Goal: Check status: Check status

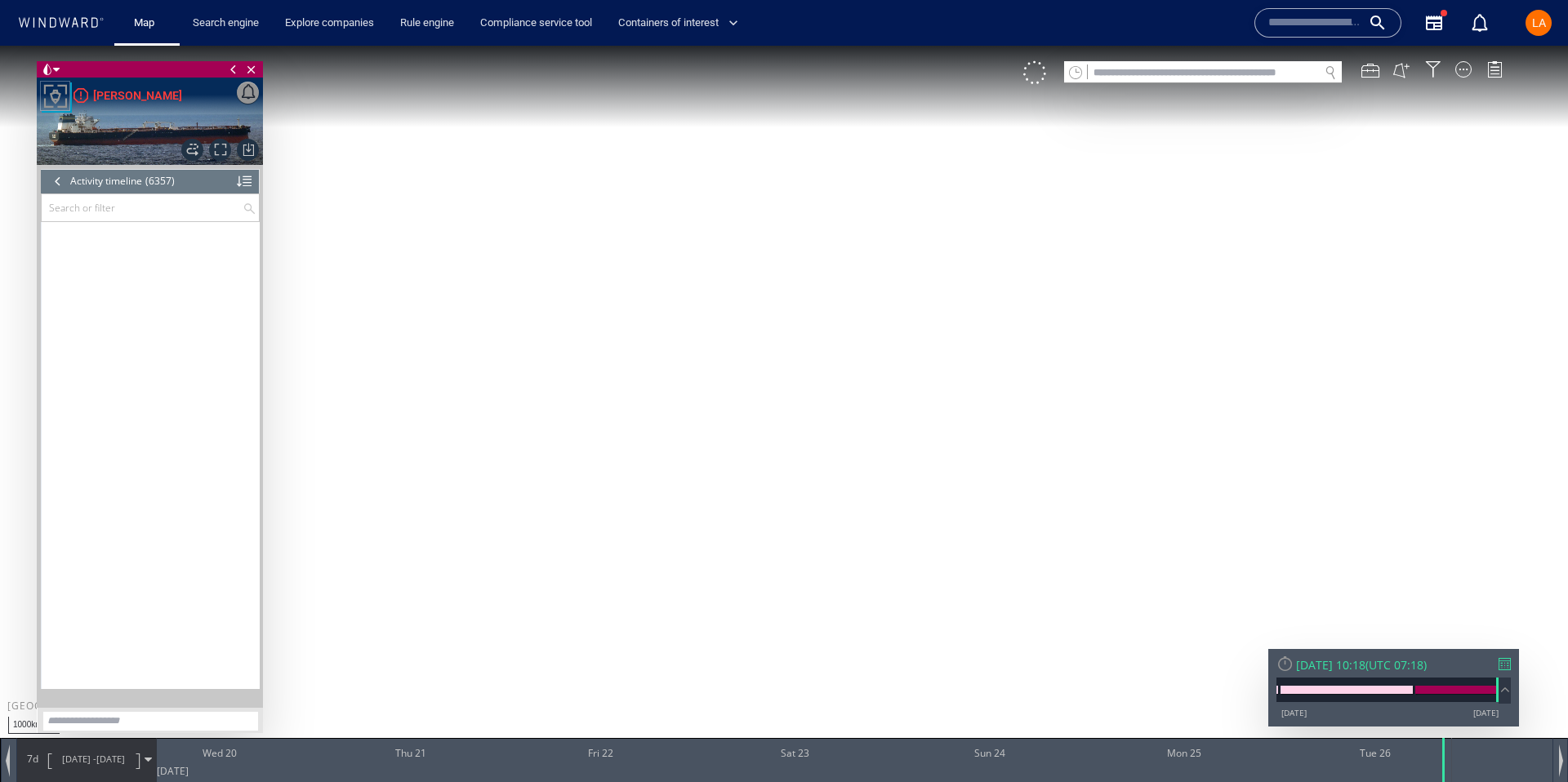
scroll to position [279137, 0]
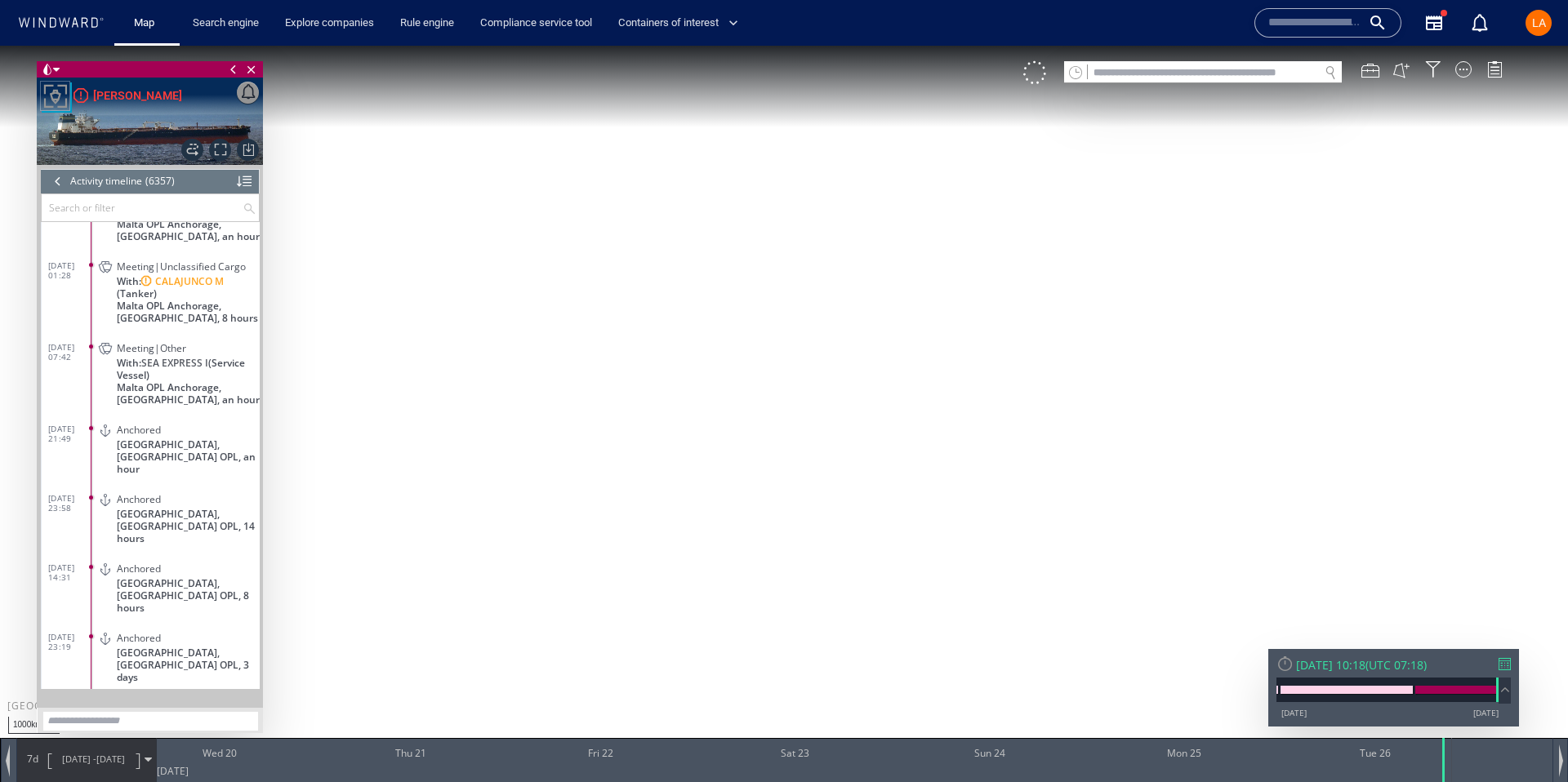
drag, startPoint x: 1112, startPoint y: 71, endPoint x: 954, endPoint y: 60, distance: 158.4
click at [1112, 71] on input "text" at bounding box center [1203, 72] width 231 height 22
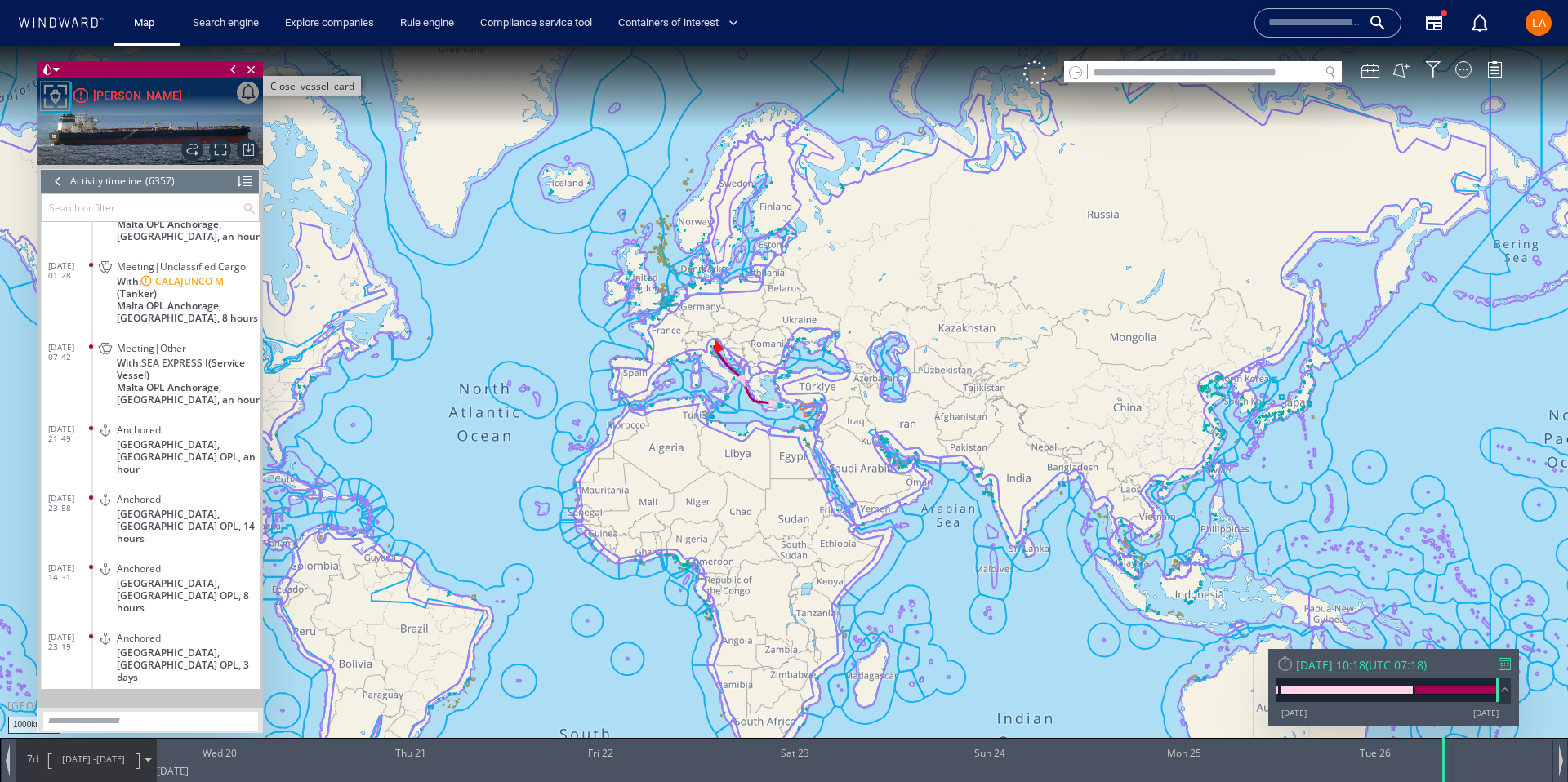
click at [252, 67] on span "Close vessel card" at bounding box center [251, 69] width 18 height 16
